Goal: Navigation & Orientation: Find specific page/section

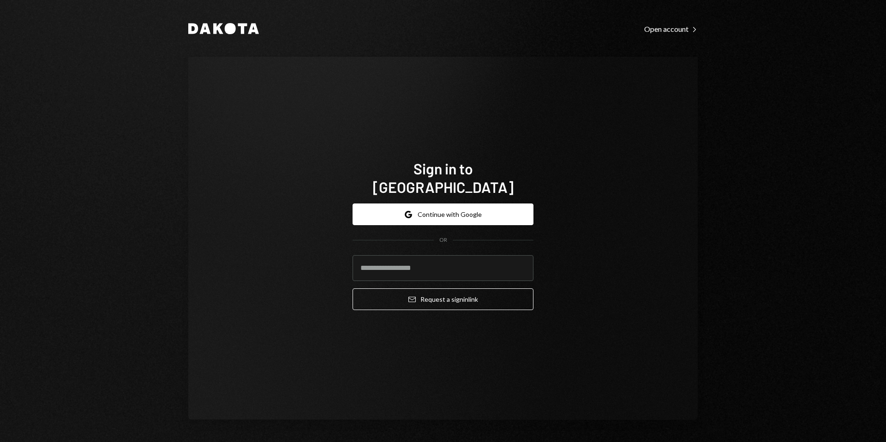
type input "**********"
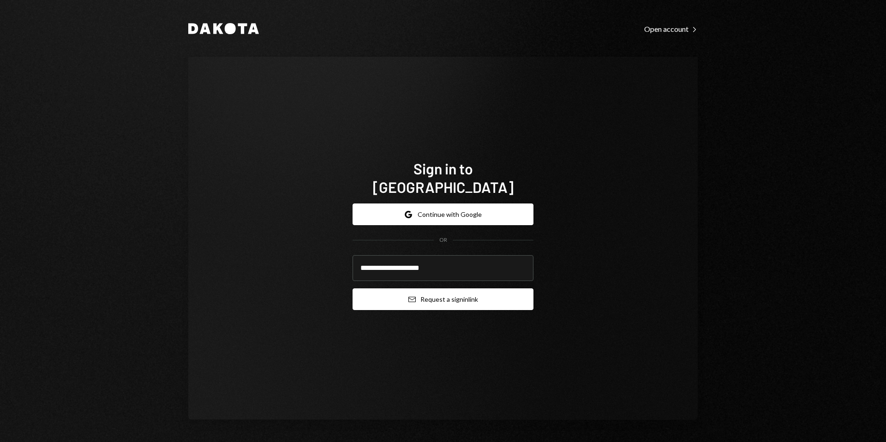
click at [459, 291] on button "Email Request a sign in link" at bounding box center [443, 299] width 181 height 22
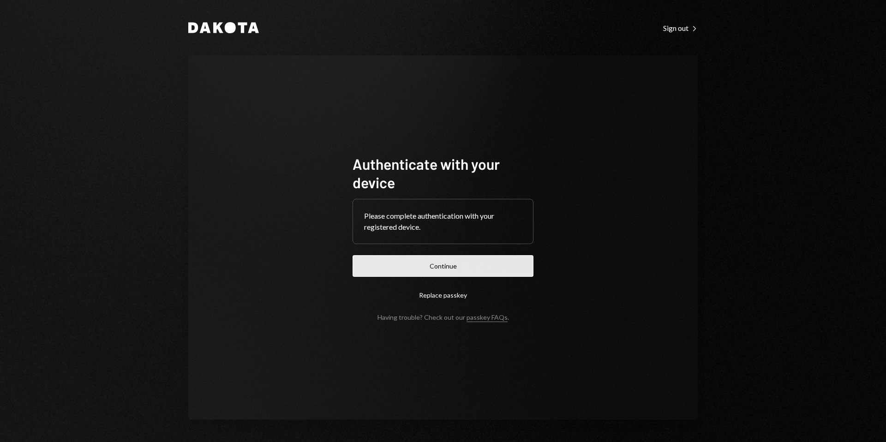
click at [474, 261] on button "Continue" at bounding box center [443, 266] width 181 height 22
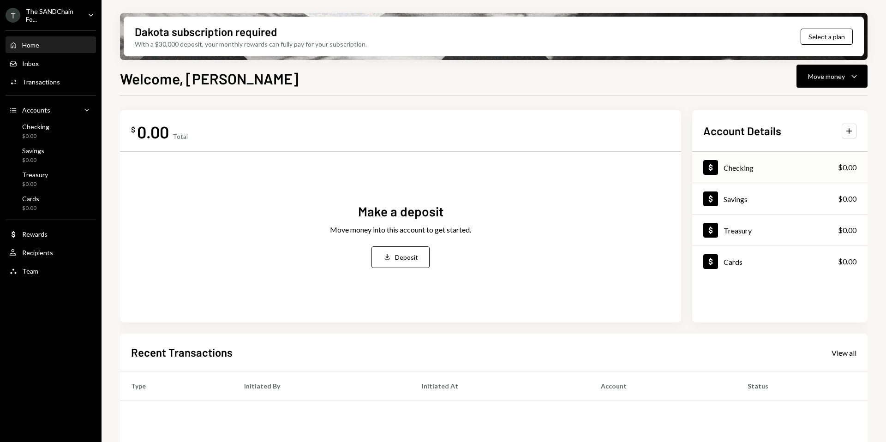
click at [738, 171] on div "Checking" at bounding box center [739, 167] width 30 height 9
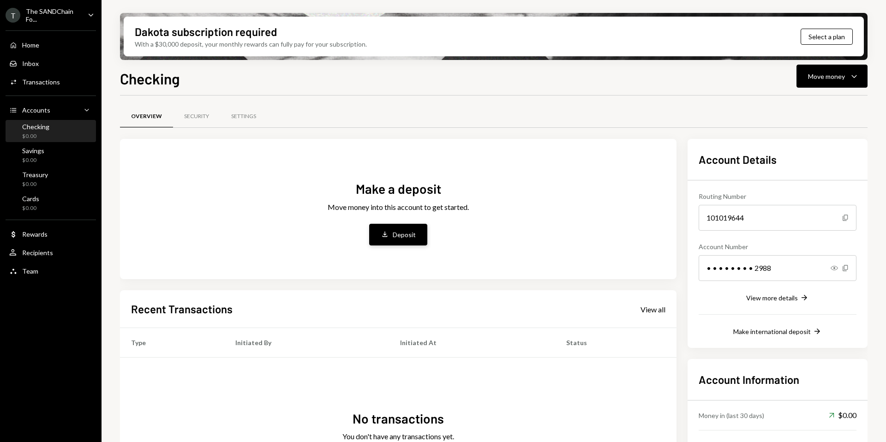
click at [387, 233] on icon "Deposit" at bounding box center [385, 234] width 8 height 8
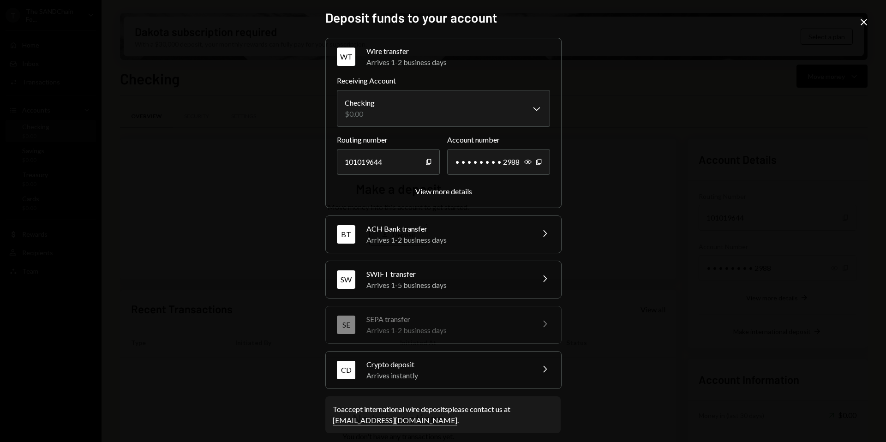
scroll to position [2, 0]
click at [428, 189] on div "View more details" at bounding box center [443, 190] width 57 height 9
